Goal: Information Seeking & Learning: Find specific page/section

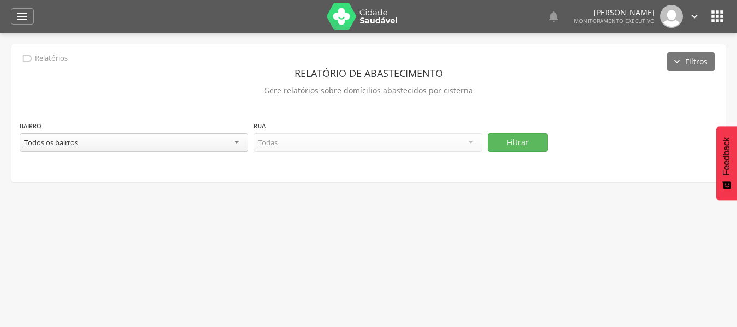
click at [103, 145] on div "Todos os bairros" at bounding box center [134, 142] width 229 height 19
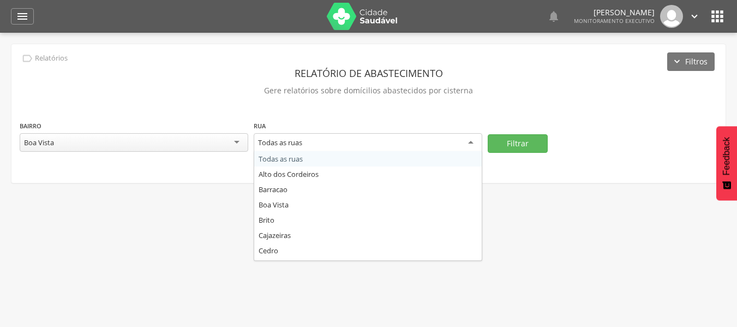
click at [296, 144] on div "Todas as ruas" at bounding box center [280, 142] width 44 height 10
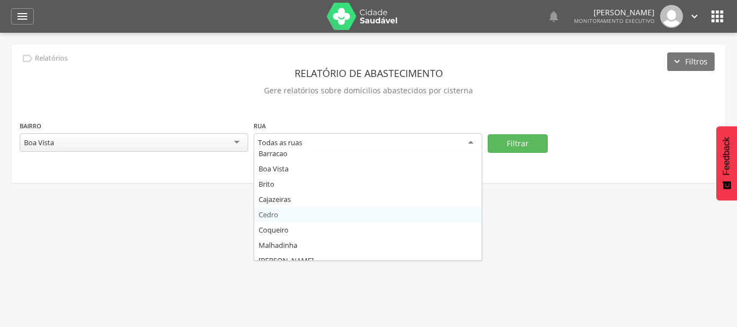
scroll to position [89, 0]
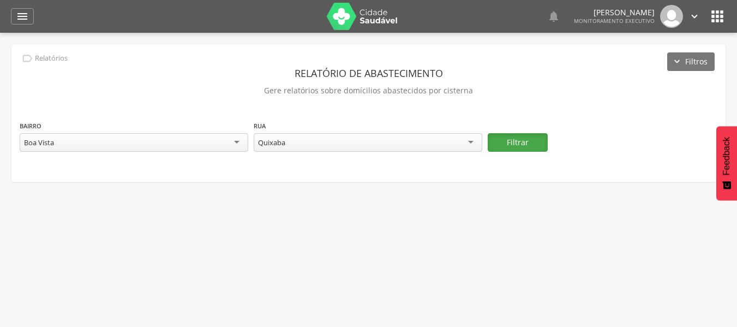
click at [506, 139] on button "Filtrar" at bounding box center [518, 142] width 60 height 19
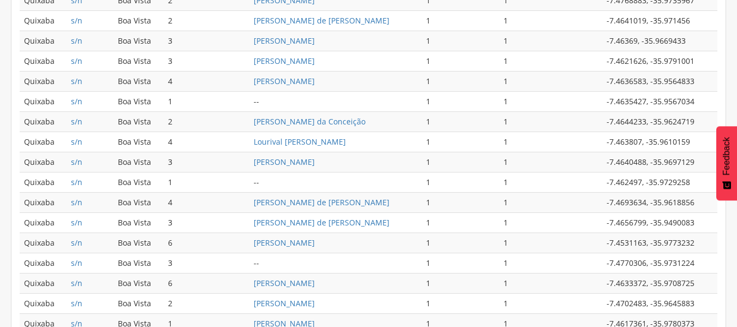
scroll to position [584, 0]
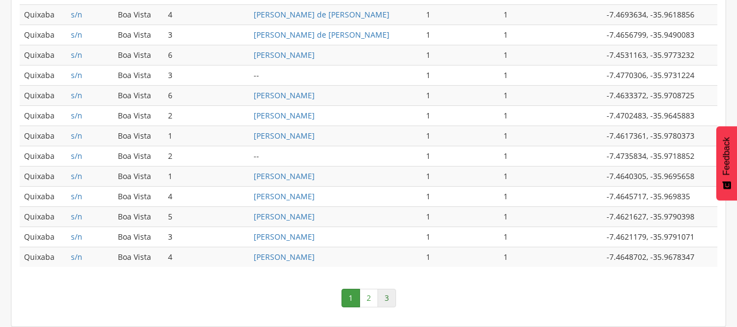
click at [387, 300] on link "3" at bounding box center [387, 298] width 19 height 19
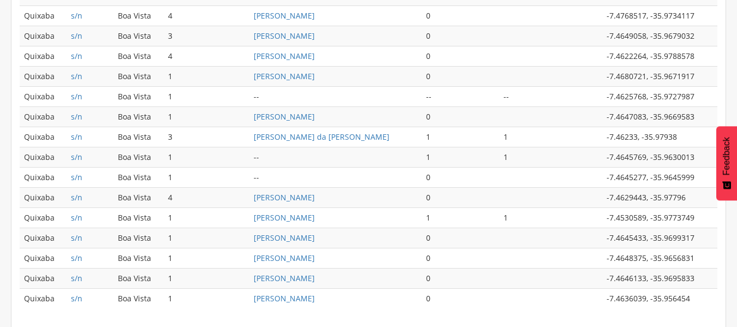
scroll to position [421, 0]
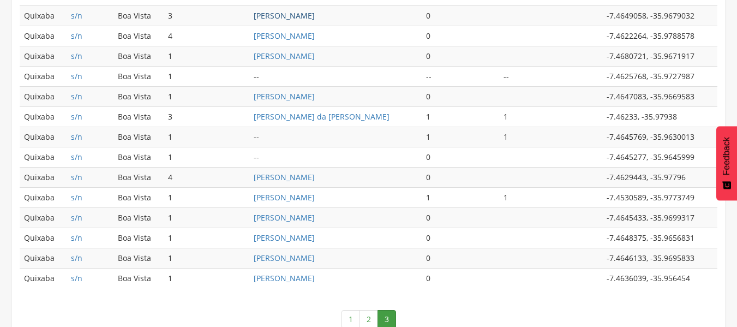
click at [315, 15] on link "Samira Andrade de Luna" at bounding box center [284, 15] width 61 height 10
type input "**********"
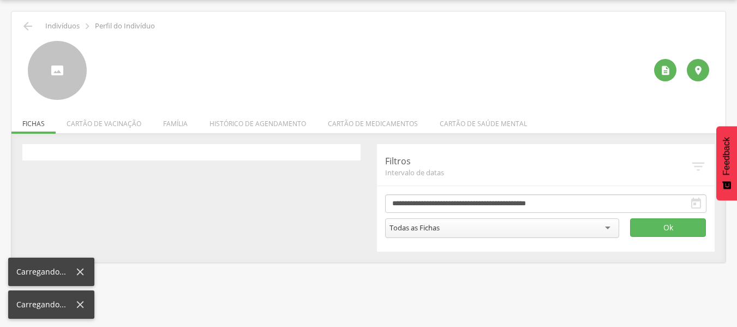
scroll to position [33, 0]
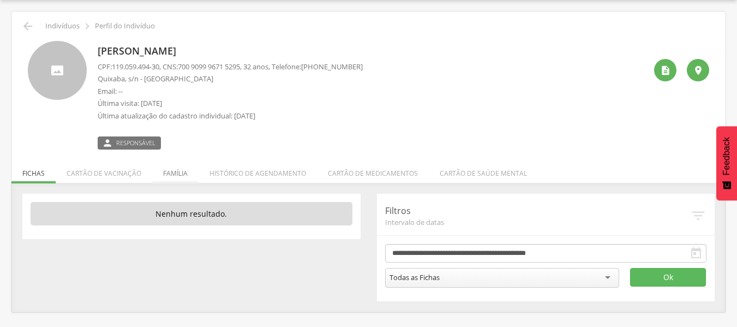
click at [176, 172] on li "Família" at bounding box center [175, 171] width 46 height 26
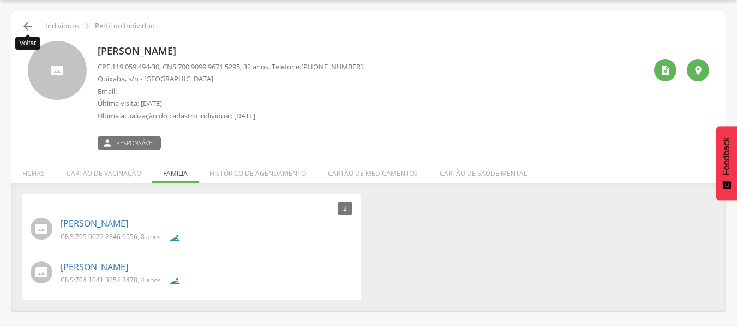
click at [27, 24] on icon "" at bounding box center [27, 26] width 13 height 13
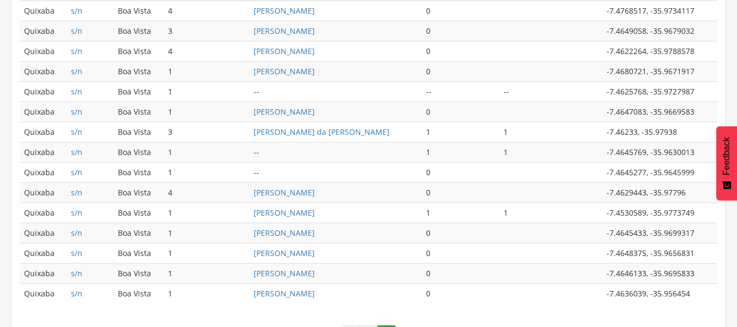
scroll to position [442, 0]
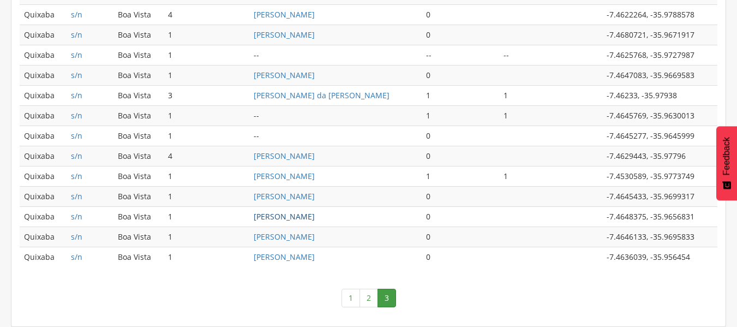
click at [301, 215] on link "Daniely Firme Araujo" at bounding box center [284, 216] width 61 height 10
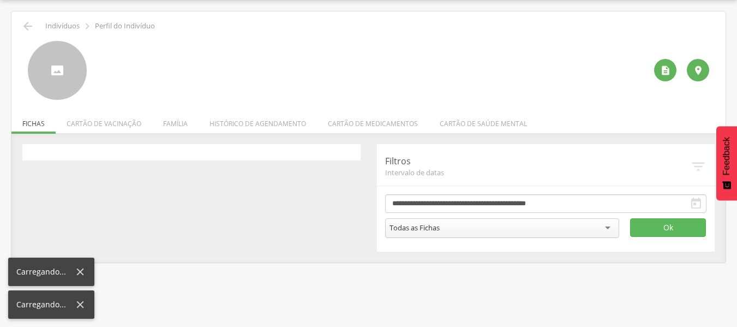
scroll to position [33, 0]
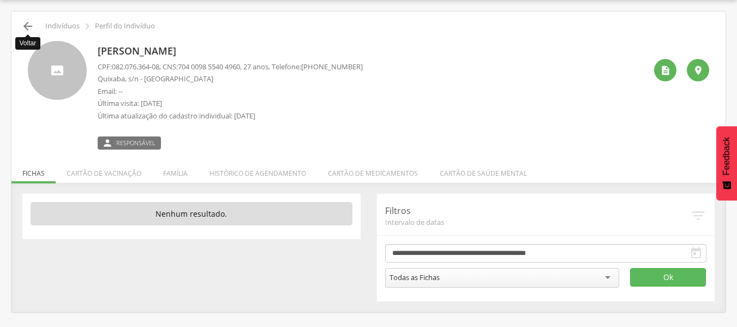
click at [31, 27] on icon "" at bounding box center [27, 26] width 13 height 13
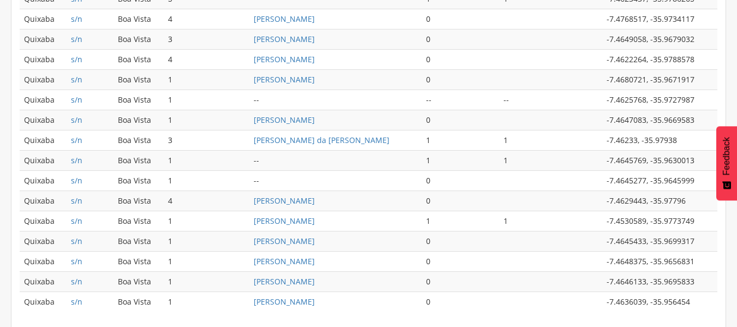
scroll to position [442, 0]
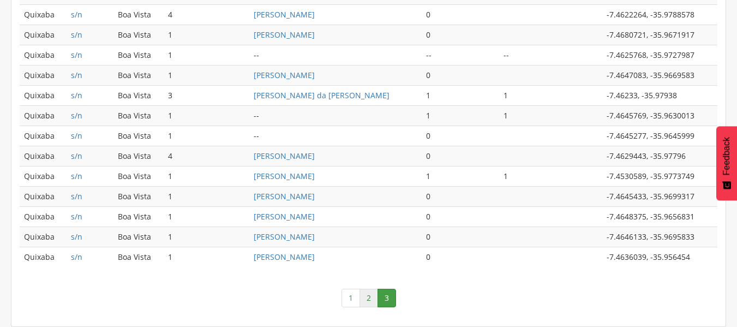
click at [372, 295] on link "2" at bounding box center [369, 298] width 19 height 19
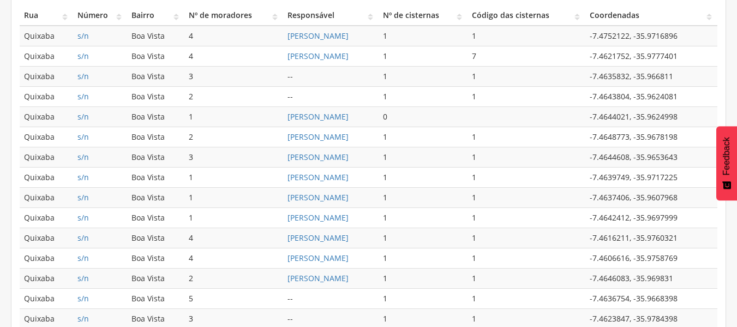
scroll to position [327, 0]
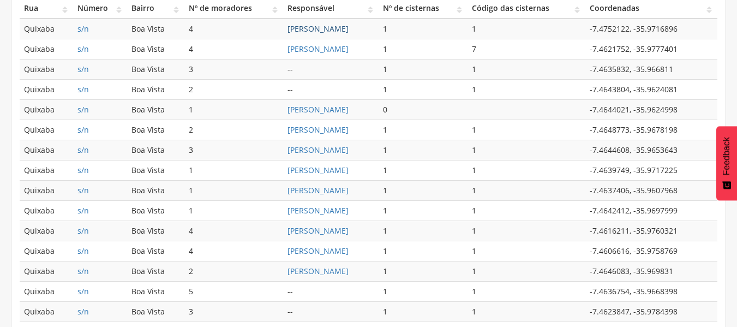
click at [304, 25] on link "Alexandre da Silva Mendes de Luna" at bounding box center [317, 28] width 61 height 10
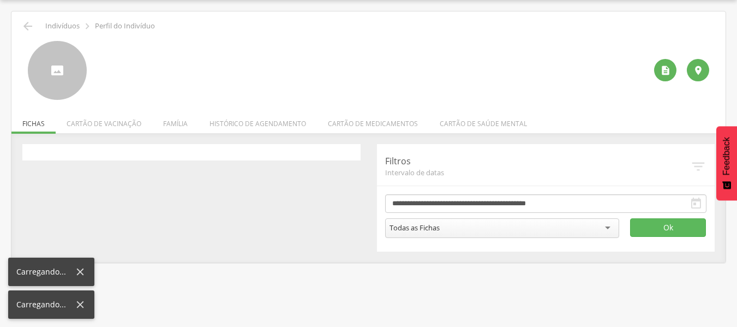
scroll to position [33, 0]
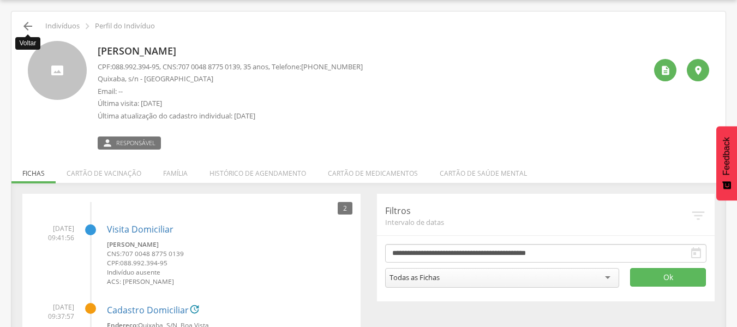
click at [25, 23] on icon "" at bounding box center [27, 26] width 13 height 13
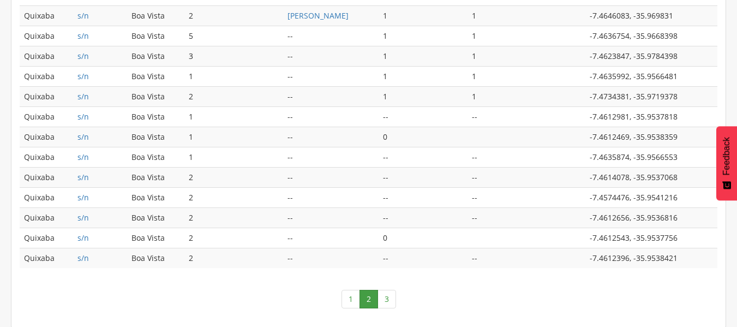
scroll to position [584, 0]
click at [352, 297] on link "1" at bounding box center [351, 298] width 19 height 19
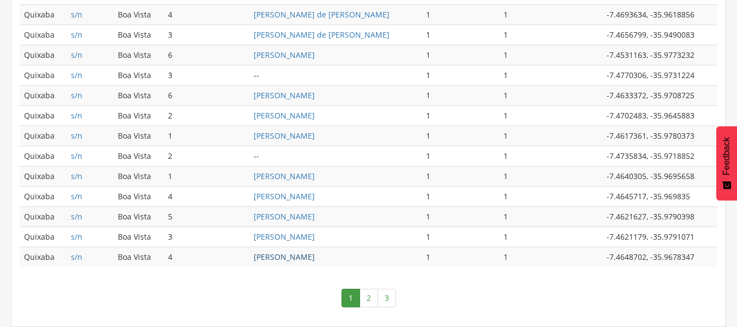
click at [315, 256] on link "Severino José de Luna" at bounding box center [284, 256] width 61 height 10
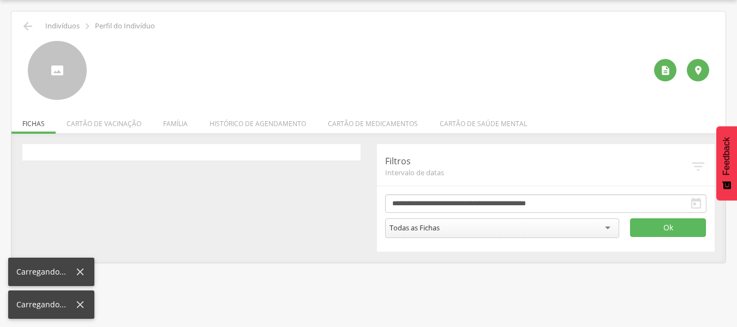
scroll to position [33, 0]
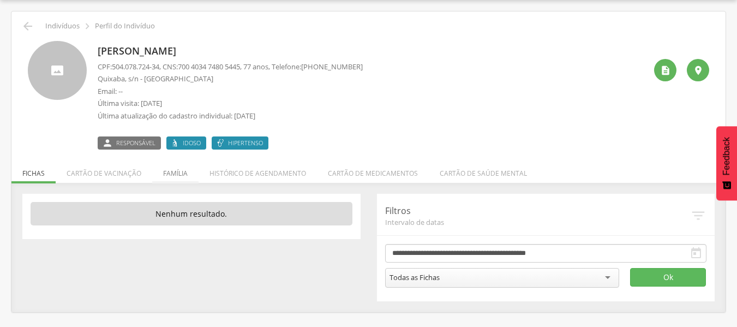
click at [176, 172] on li "Família" at bounding box center [175, 171] width 46 height 26
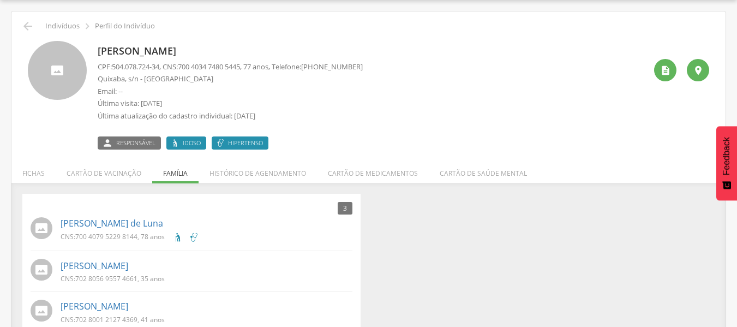
scroll to position [55, 0]
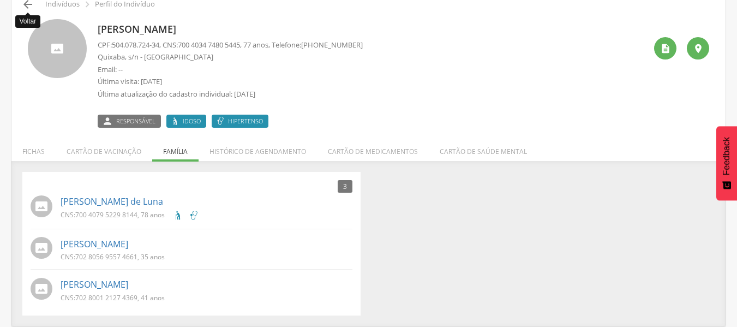
click at [25, 6] on icon "" at bounding box center [27, 4] width 13 height 13
